Goal: Leave review/rating

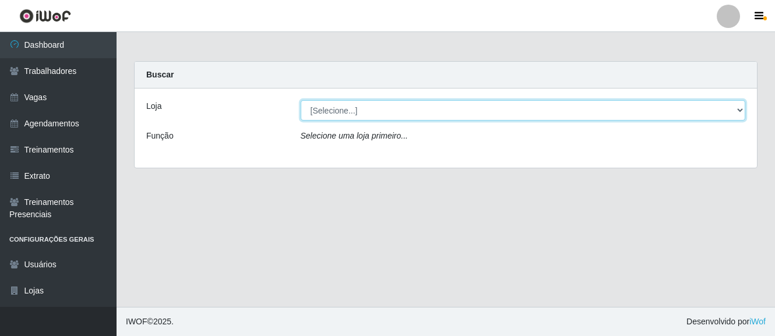
click at [352, 104] on select "[Selecione...] O Cestão - [GEOGRAPHIC_DATA]" at bounding box center [523, 110] width 445 height 20
select select "238"
click at [301, 100] on select "[Selecione...] O Cestão - [GEOGRAPHIC_DATA]" at bounding box center [523, 110] width 445 height 20
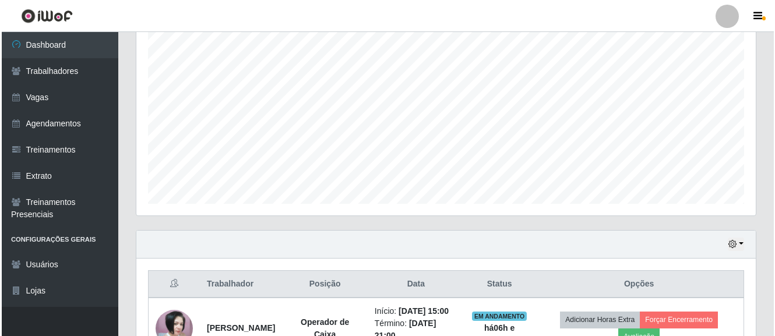
scroll to position [233, 0]
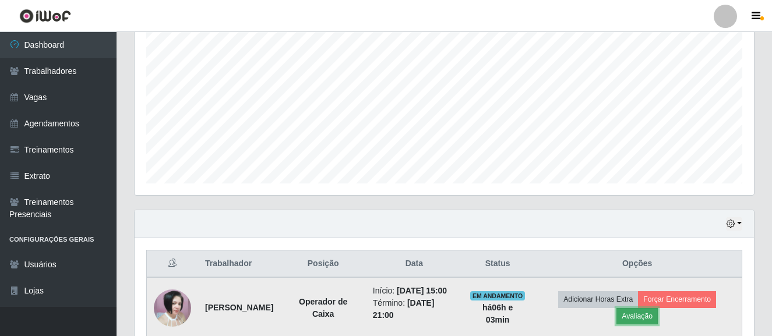
click at [650, 323] on button "Avaliação" at bounding box center [637, 316] width 41 height 16
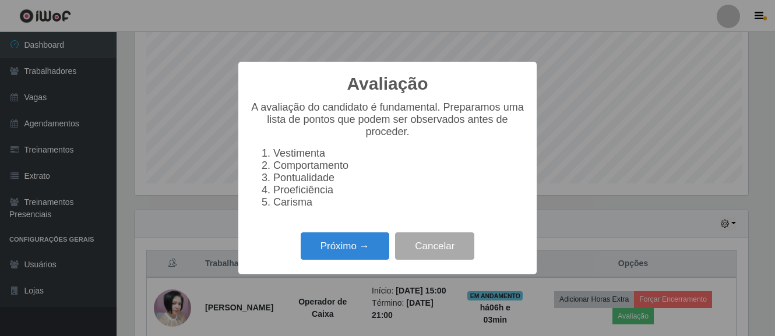
scroll to position [242, 614]
click at [367, 248] on button "Próximo →" at bounding box center [345, 246] width 89 height 27
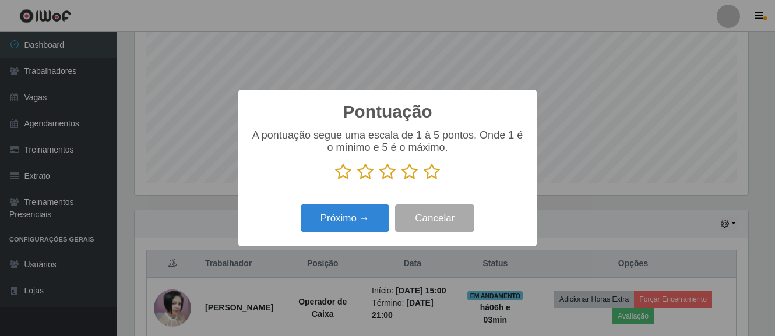
click at [430, 173] on icon at bounding box center [432, 171] width 16 height 17
click at [424, 181] on input "radio" at bounding box center [424, 181] width 0 height 0
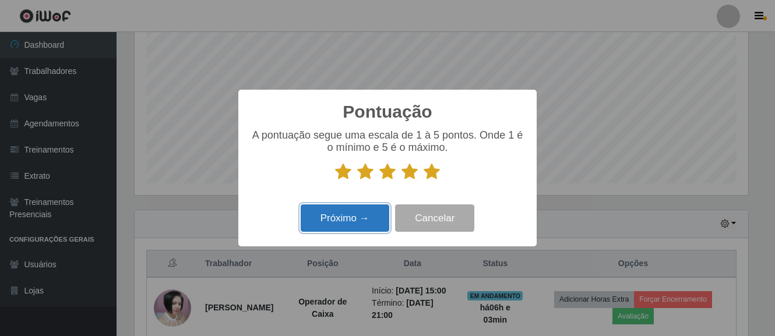
click at [353, 221] on button "Próximo →" at bounding box center [345, 218] width 89 height 27
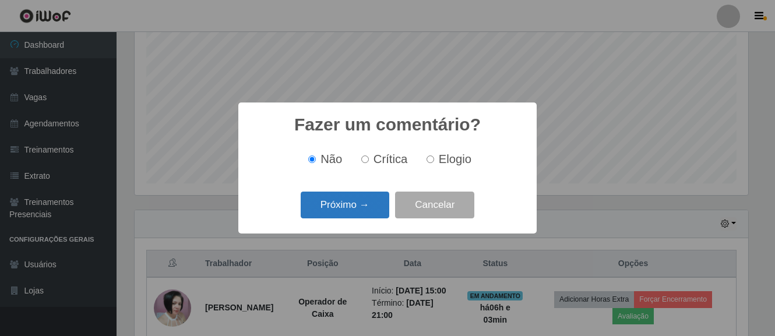
click at [350, 207] on button "Próximo →" at bounding box center [345, 205] width 89 height 27
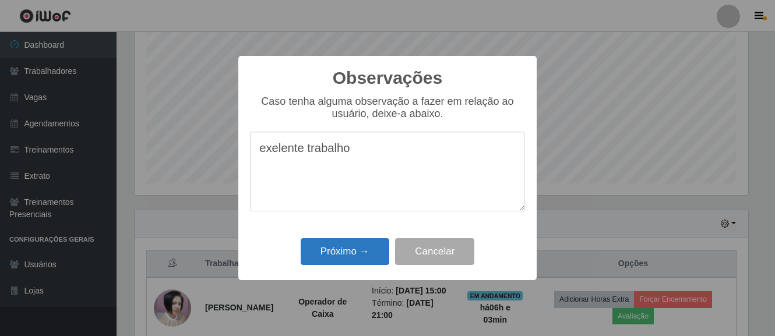
type textarea "exelente trabalho"
click at [342, 255] on button "Próximo →" at bounding box center [345, 251] width 89 height 27
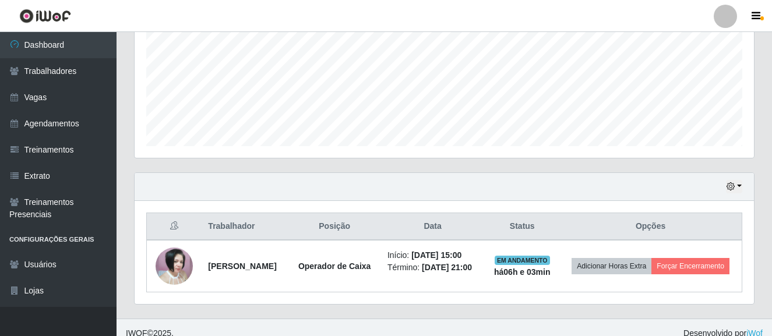
scroll to position [291, 0]
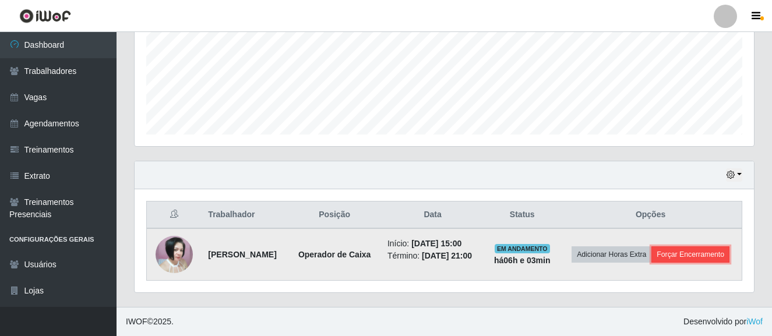
click at [660, 259] on button "Forçar Encerramento" at bounding box center [691, 255] width 78 height 16
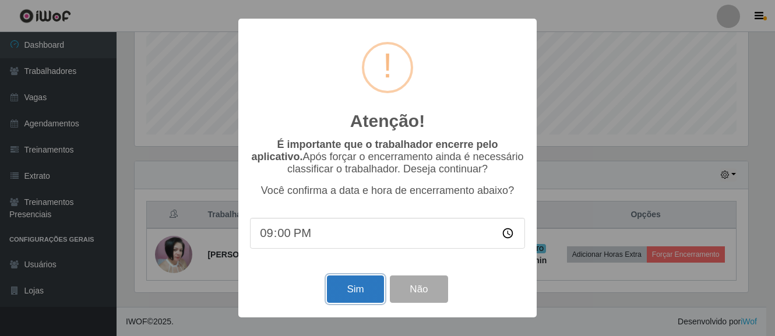
click at [356, 293] on button "Sim" at bounding box center [355, 289] width 57 height 27
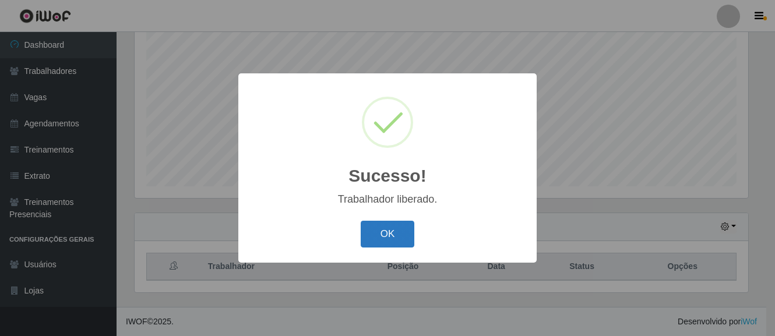
click at [383, 234] on button "OK" at bounding box center [388, 234] width 54 height 27
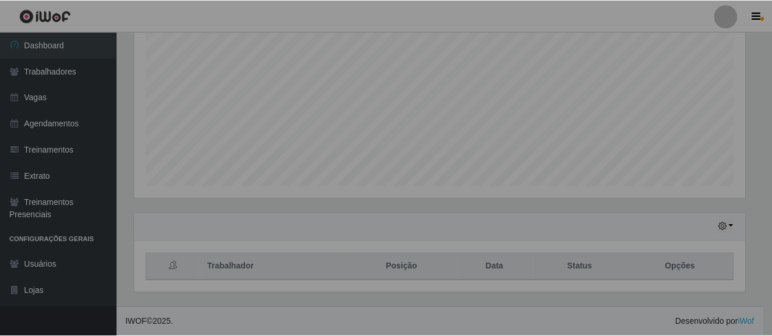
scroll to position [242, 620]
